Goal: Task Accomplishment & Management: Use online tool/utility

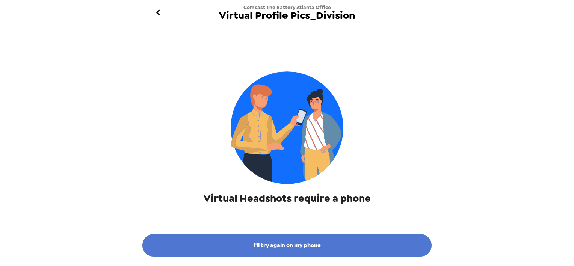
click at [306, 247] on button "I'll try again on my phone" at bounding box center [286, 245] width 289 height 23
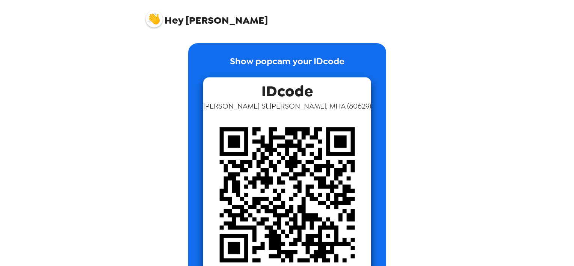
scroll to position [21, 0]
